Goal: Task Accomplishment & Management: Manage account settings

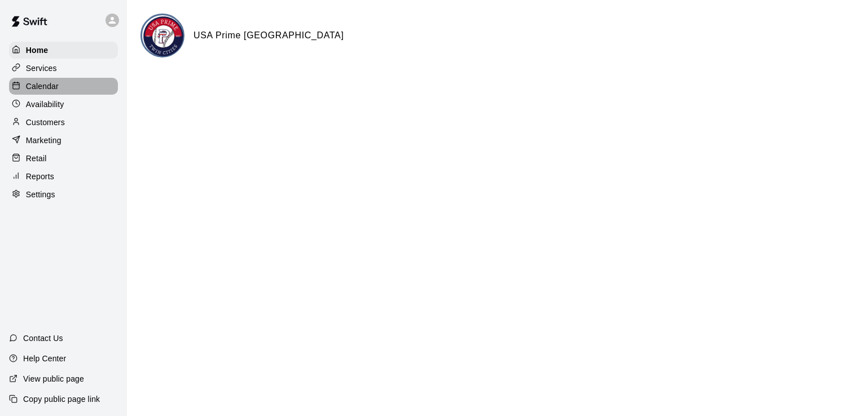
click at [62, 91] on div "Calendar" at bounding box center [63, 86] width 109 height 17
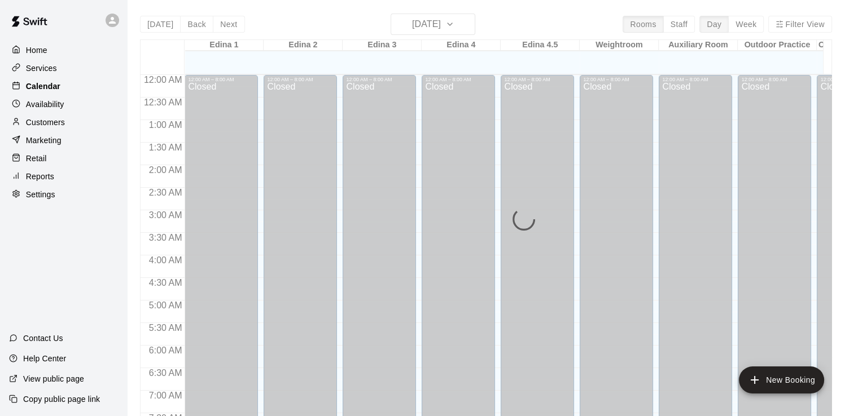
scroll to position [487, 0]
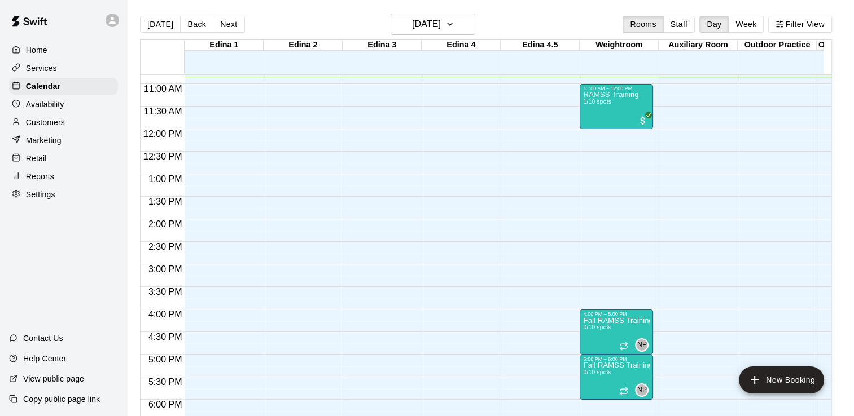
click at [61, 185] on div "Reports" at bounding box center [63, 176] width 109 height 17
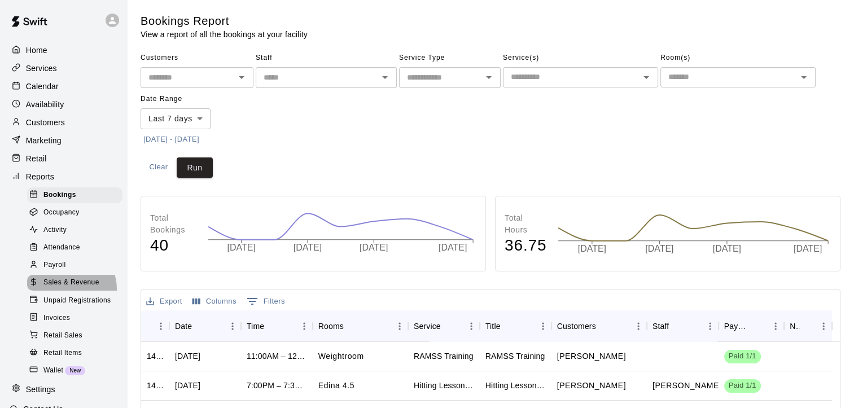
click at [68, 291] on div "Sales & Revenue" at bounding box center [74, 283] width 95 height 16
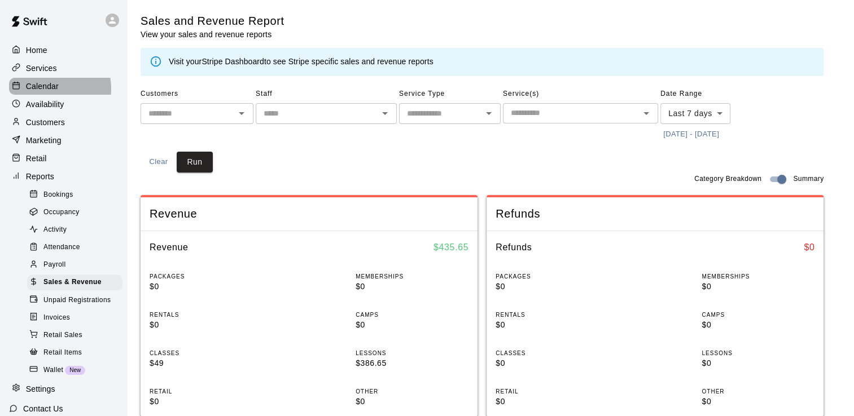
click at [42, 91] on p "Calendar" at bounding box center [42, 86] width 33 height 11
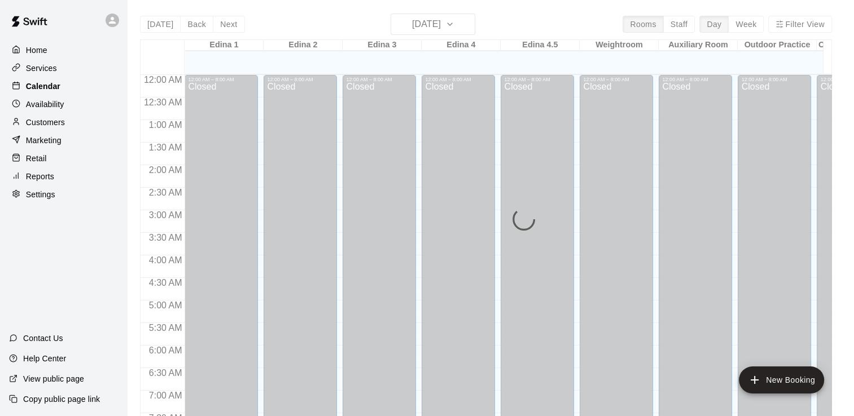
scroll to position [490, 0]
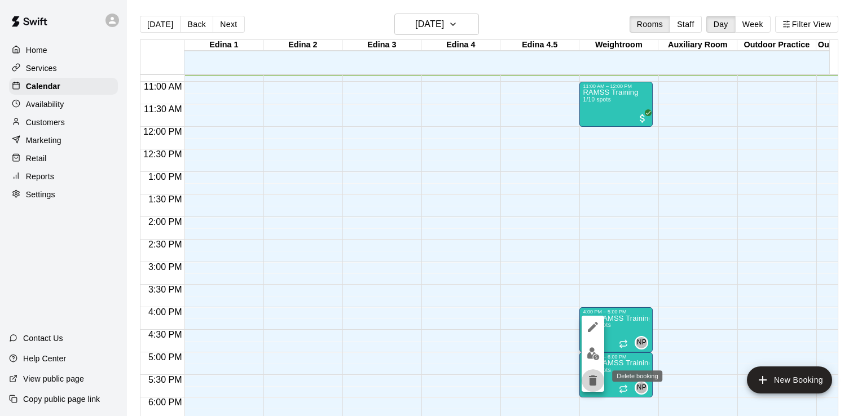
click at [592, 381] on icon "delete" at bounding box center [593, 381] width 8 height 10
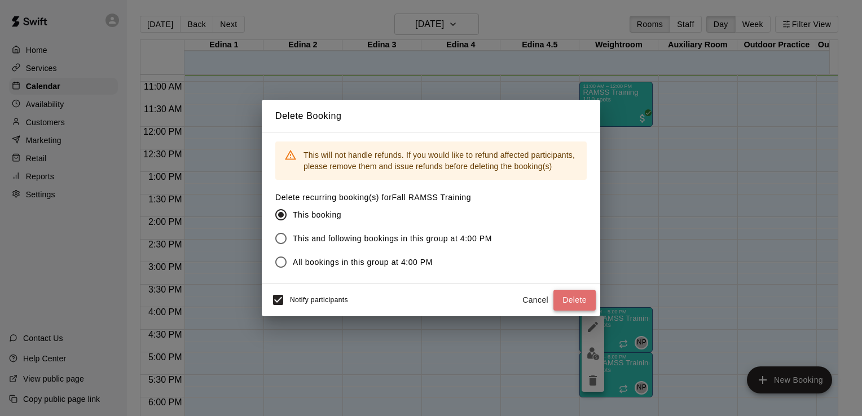
click at [578, 304] on button "Delete" at bounding box center [574, 300] width 42 height 21
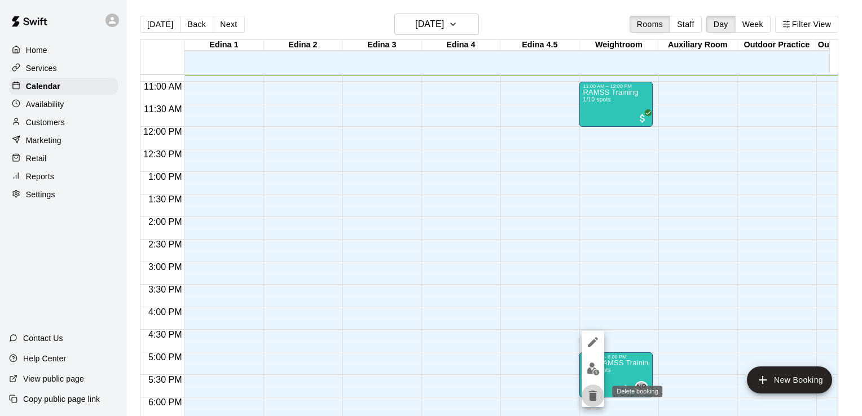
click at [593, 398] on icon "delete" at bounding box center [593, 396] width 8 height 10
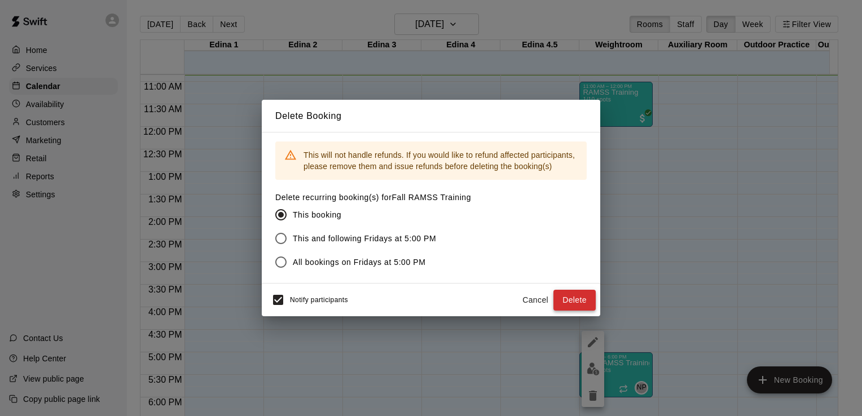
click at [579, 305] on button "Delete" at bounding box center [574, 300] width 42 height 21
